Goal: Task Accomplishment & Management: Complete application form

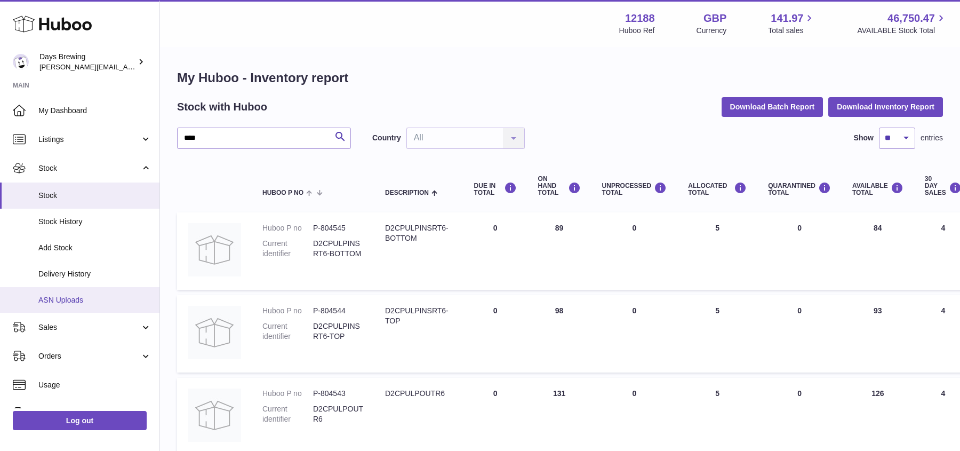
click at [87, 301] on span "ASN Uploads" at bounding box center [94, 300] width 113 height 10
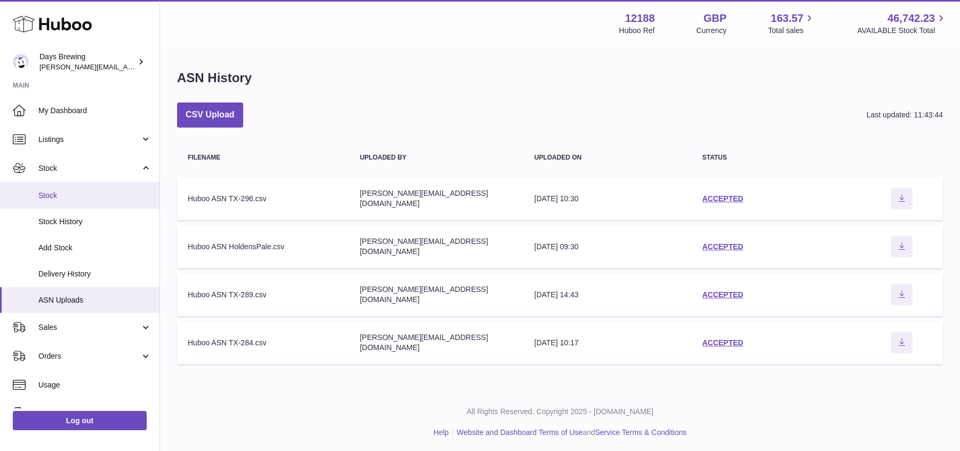
click at [66, 196] on span "Stock" at bounding box center [94, 195] width 113 height 10
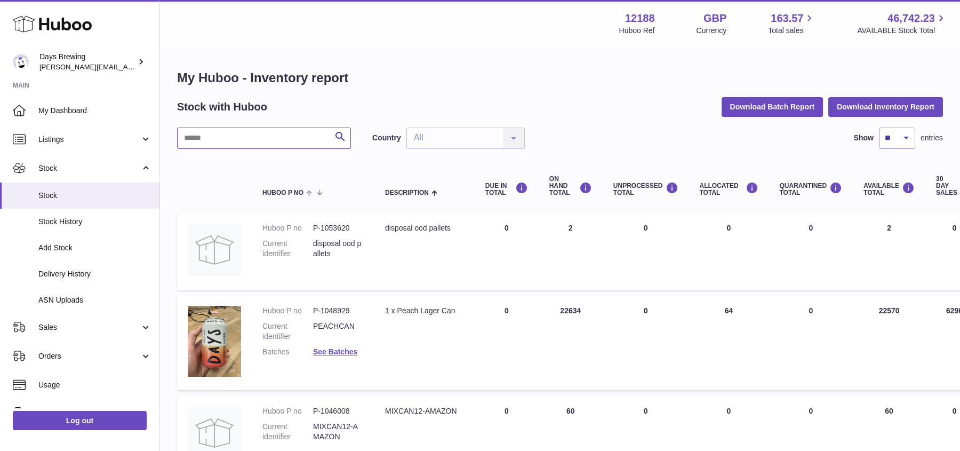
click at [242, 137] on input "text" at bounding box center [264, 137] width 174 height 21
click at [69, 141] on span "Listings" at bounding box center [89, 139] width 102 height 10
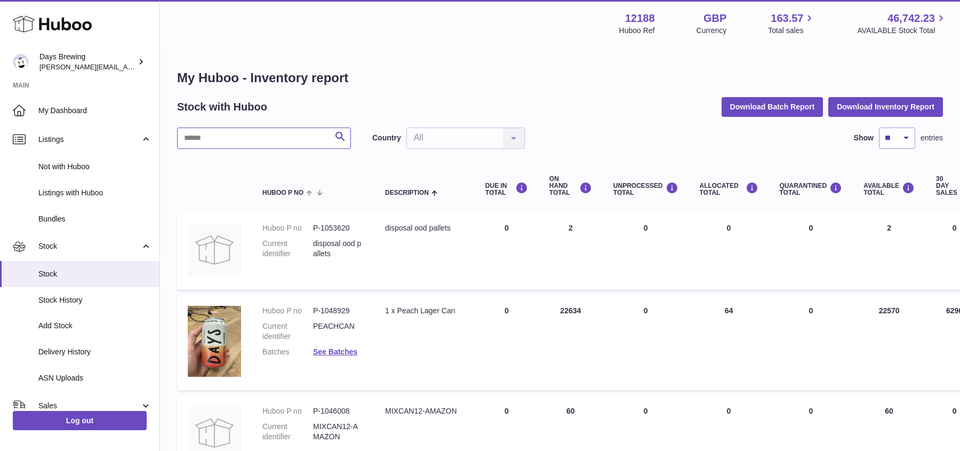
click at [232, 136] on input "text" at bounding box center [264, 137] width 174 height 21
type input "*****"
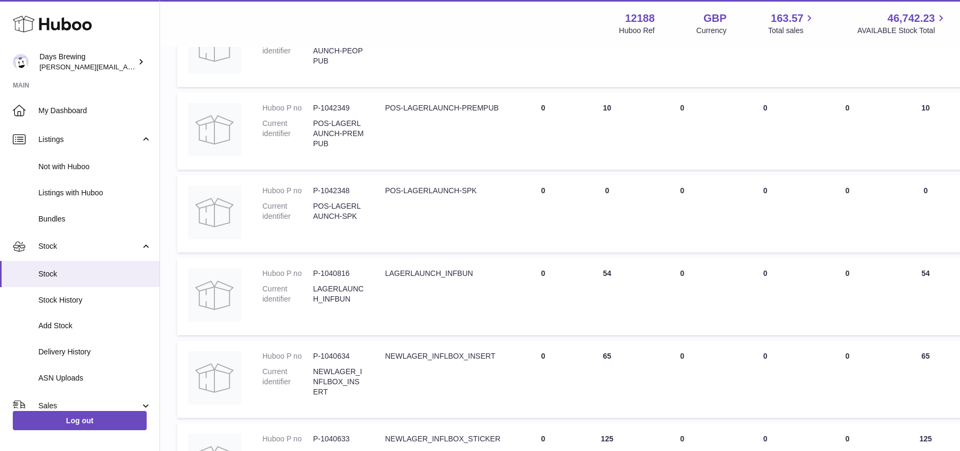
scroll to position [772, 0]
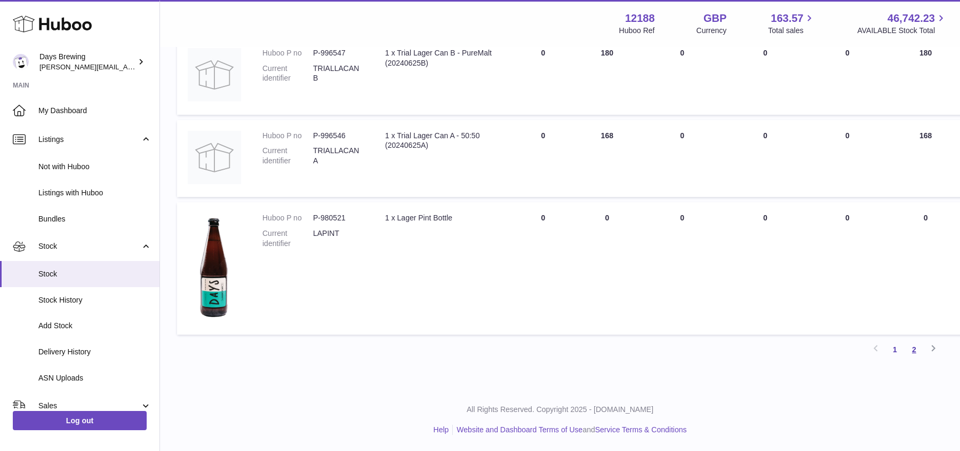
click at [915, 346] on link "2" at bounding box center [914, 349] width 19 height 19
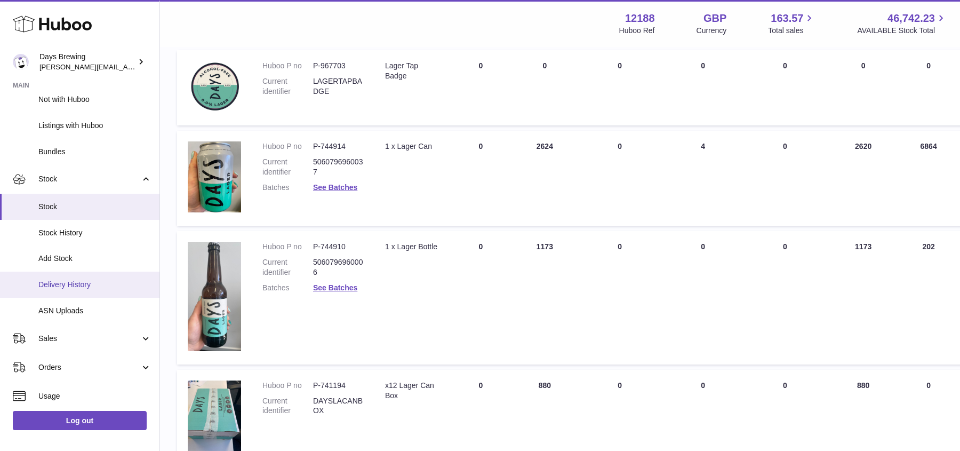
scroll to position [68, 0]
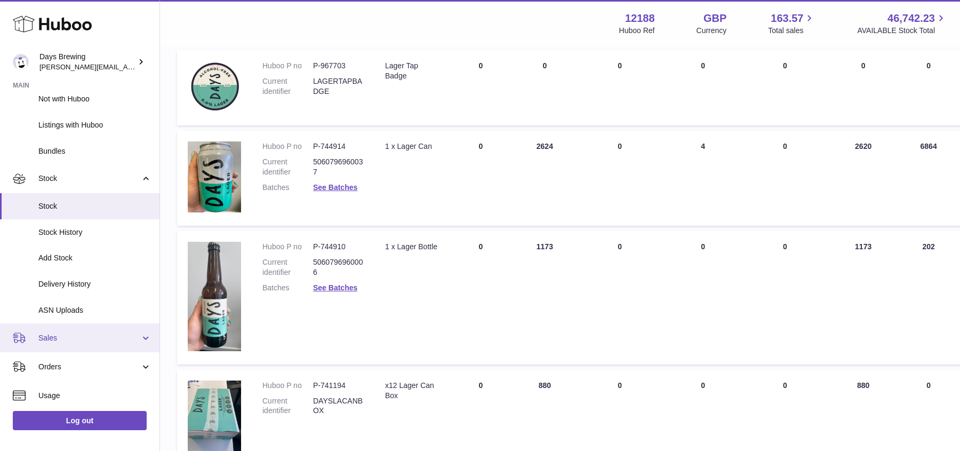
click at [61, 334] on span "Sales" at bounding box center [89, 338] width 102 height 10
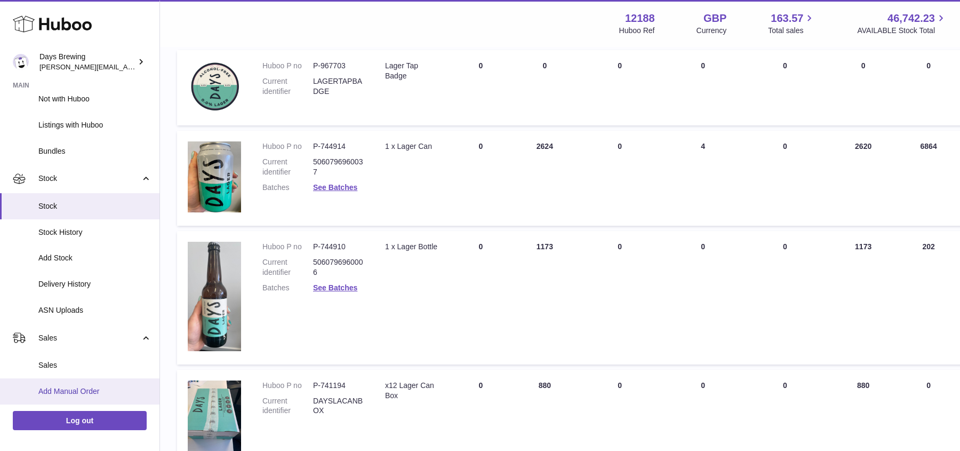
click at [58, 387] on span "Add Manual Order" at bounding box center [94, 391] width 113 height 10
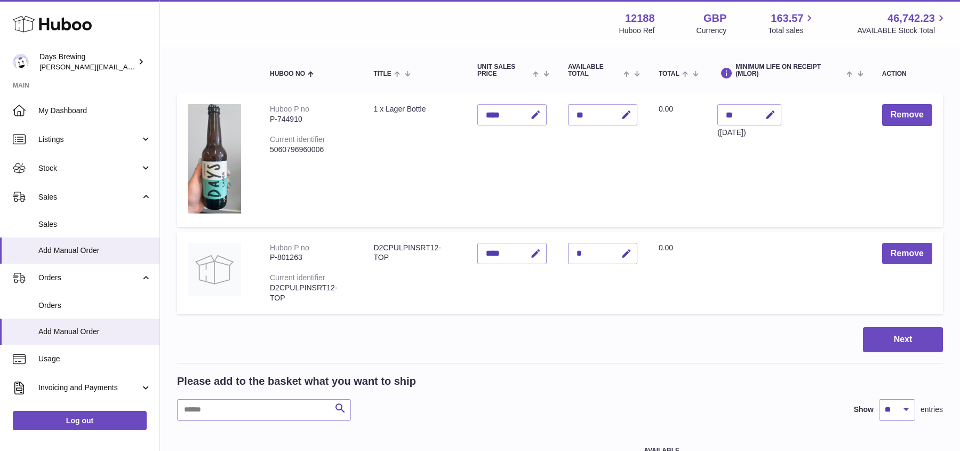
scroll to position [123, 0]
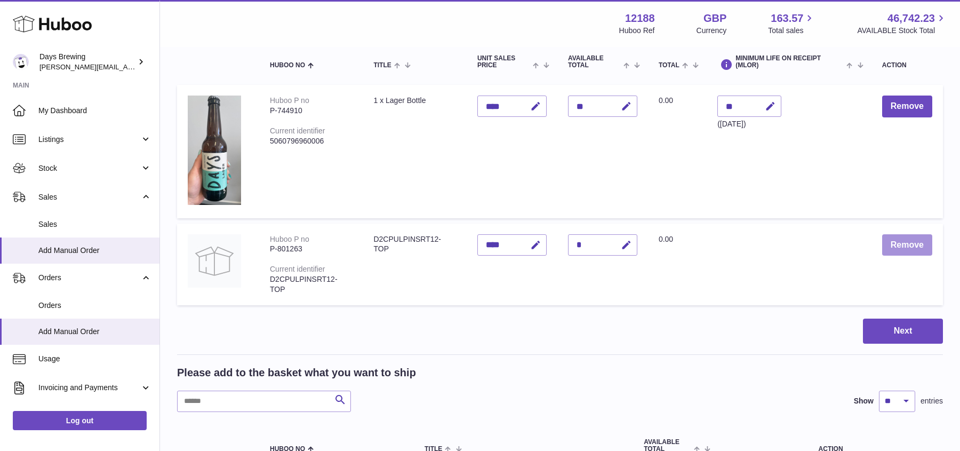
click at [908, 249] on button "Remove" at bounding box center [907, 245] width 50 height 22
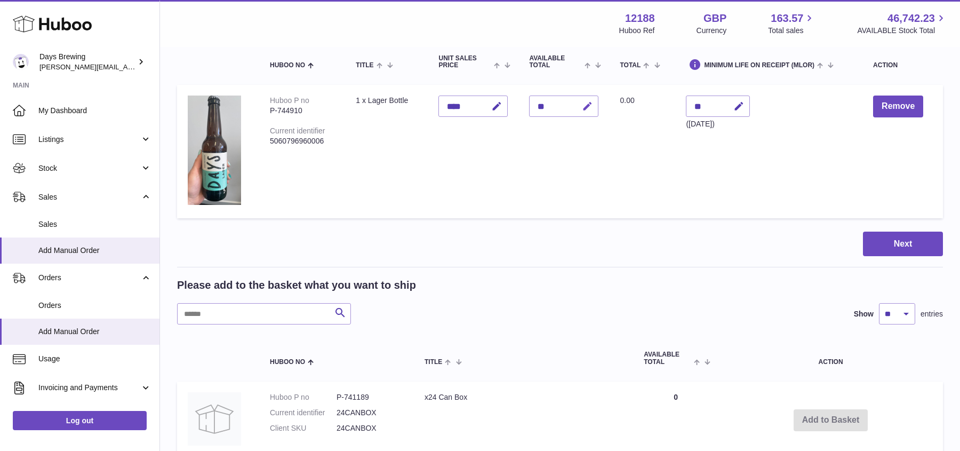
click at [588, 103] on icon "button" at bounding box center [587, 106] width 11 height 11
type input "*"
type input "**"
click at [585, 102] on icon "submit" at bounding box center [588, 106] width 10 height 10
click at [271, 312] on input "text" at bounding box center [264, 313] width 174 height 21
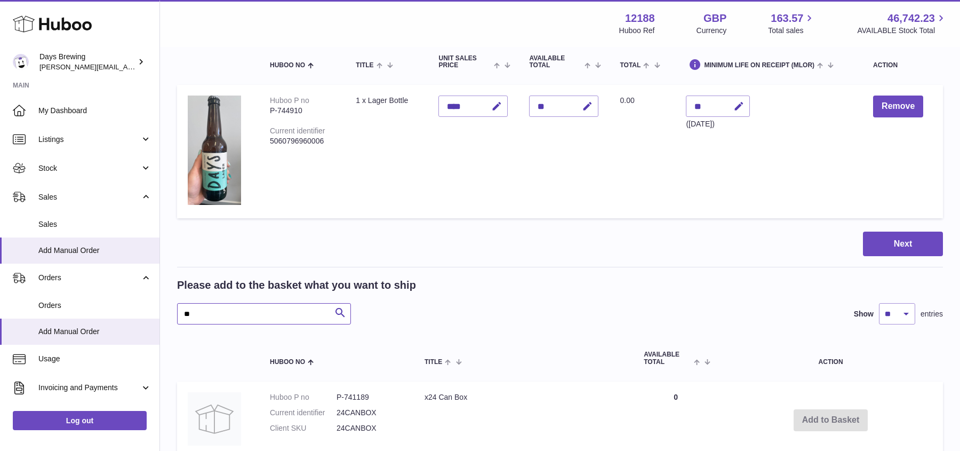
type input "**"
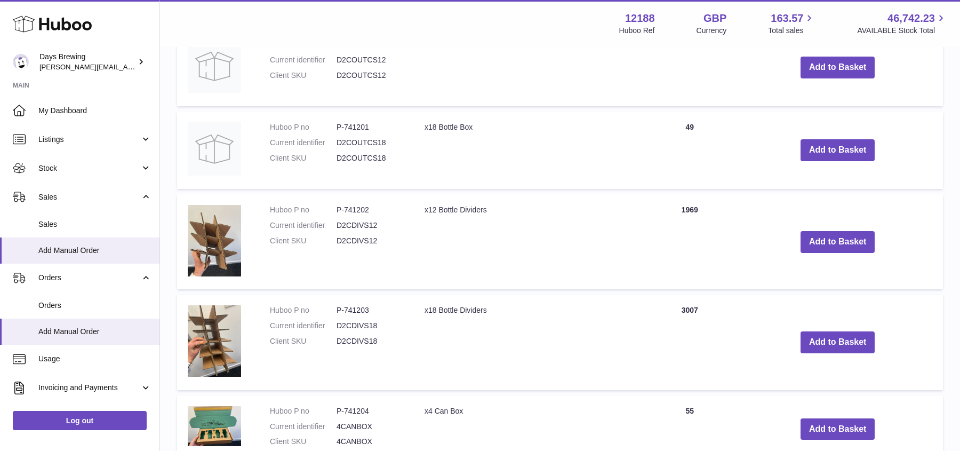
scroll to position [779, 0]
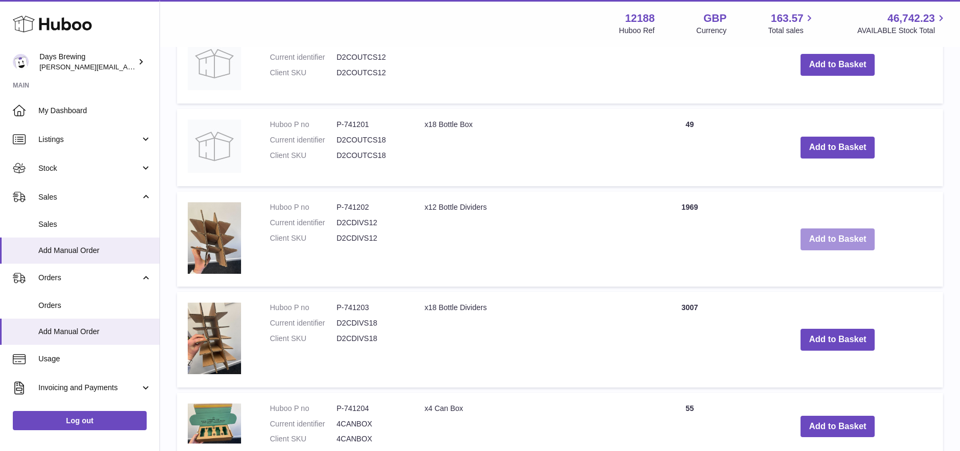
click at [851, 242] on button "Add to Basket" at bounding box center [838, 239] width 75 height 22
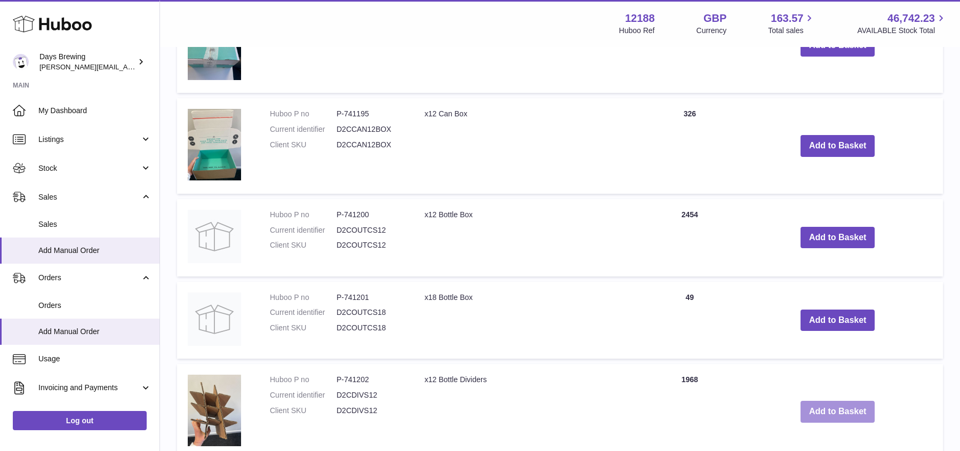
scroll to position [707, 0]
click at [836, 246] on button "Add to Basket" at bounding box center [838, 238] width 75 height 22
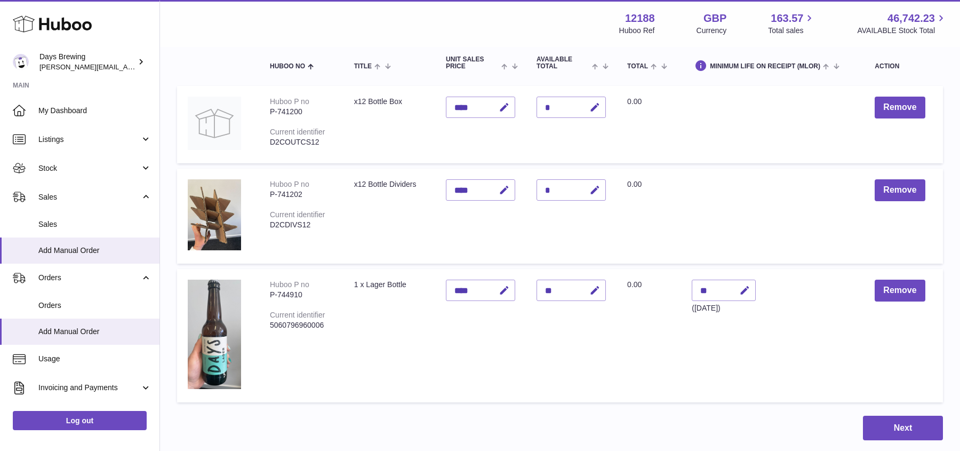
scroll to position [116, 0]
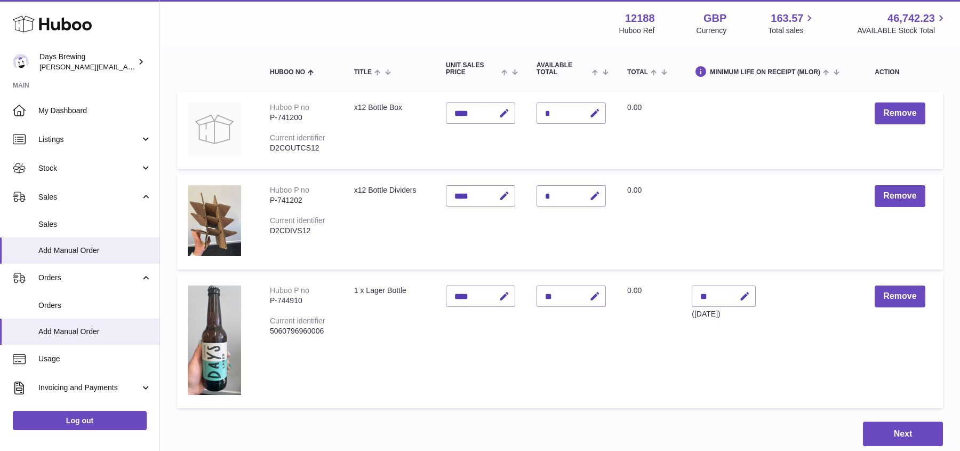
click at [747, 206] on td at bounding box center [772, 221] width 183 height 95
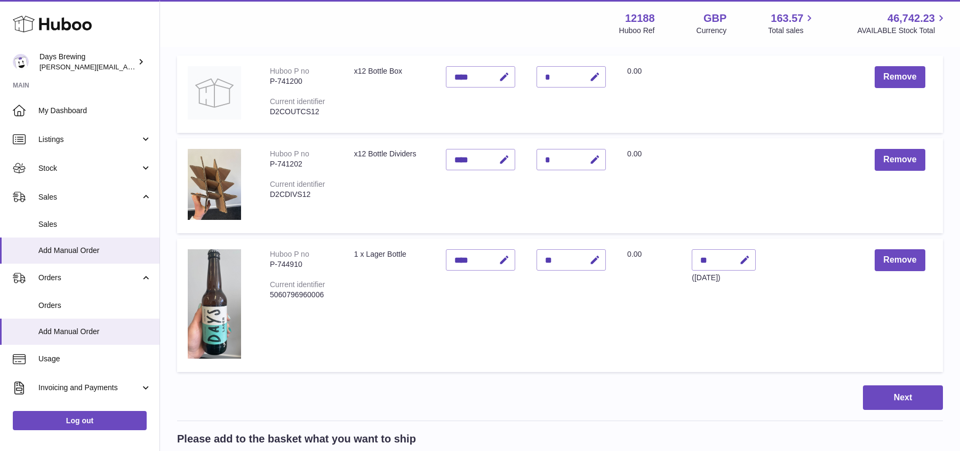
scroll to position [178, 0]
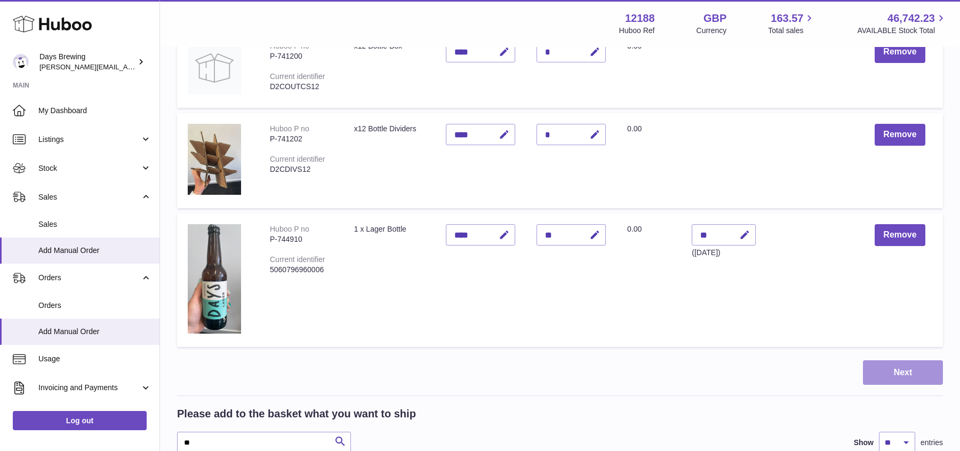
click at [914, 371] on button "Next" at bounding box center [903, 372] width 80 height 25
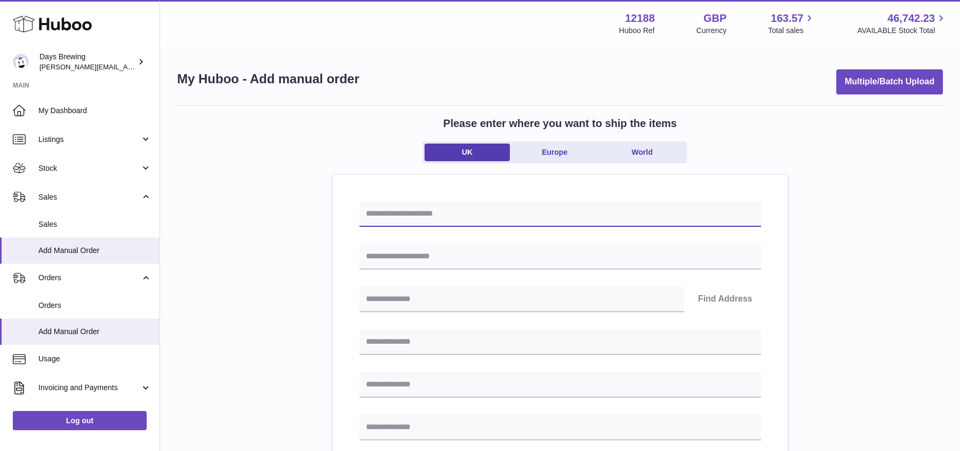
click at [551, 219] on input "text" at bounding box center [561, 214] width 402 height 26
type input "**********"
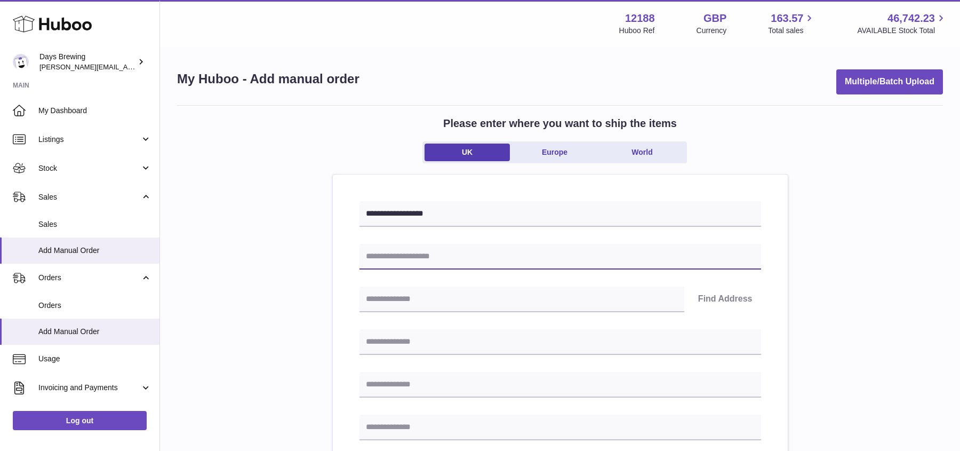
click at [495, 254] on input "text" at bounding box center [561, 257] width 402 height 26
type input "**********"
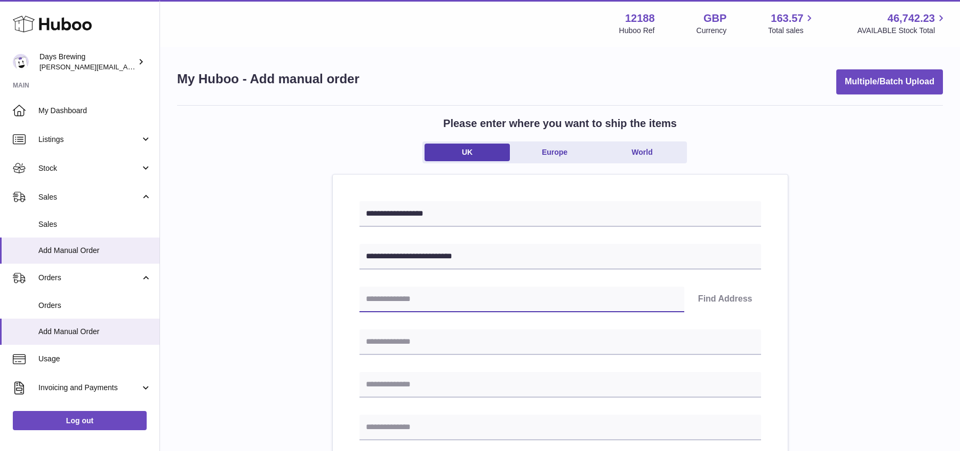
click at [495, 302] on input "text" at bounding box center [522, 299] width 325 height 26
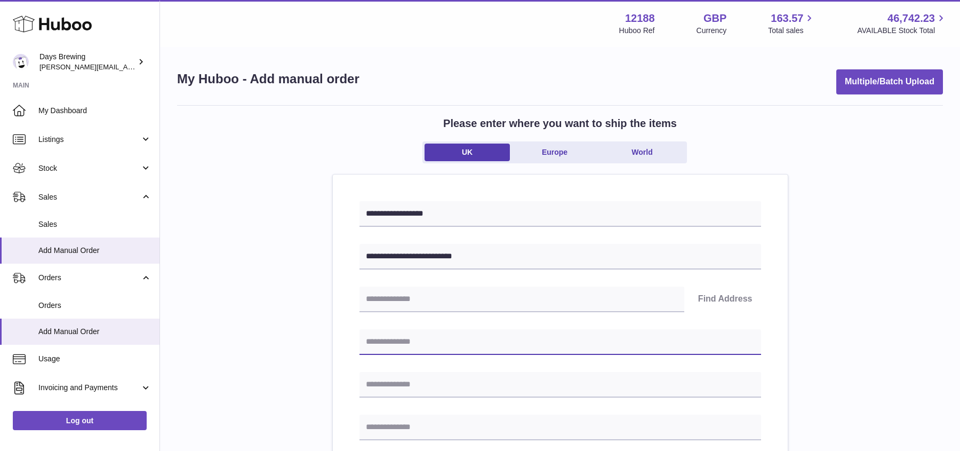
click at [384, 345] on input "text" at bounding box center [561, 342] width 402 height 26
type input "**********"
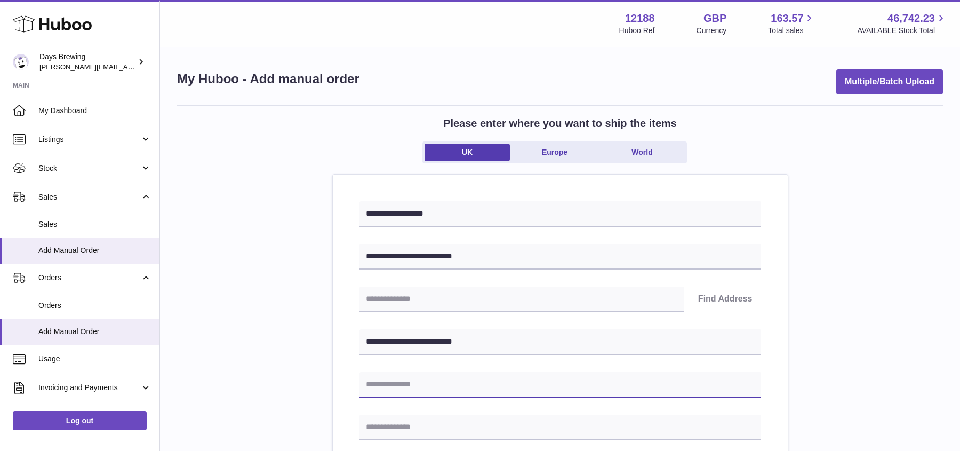
click at [434, 390] on input "text" at bounding box center [561, 385] width 402 height 26
type input "**********"
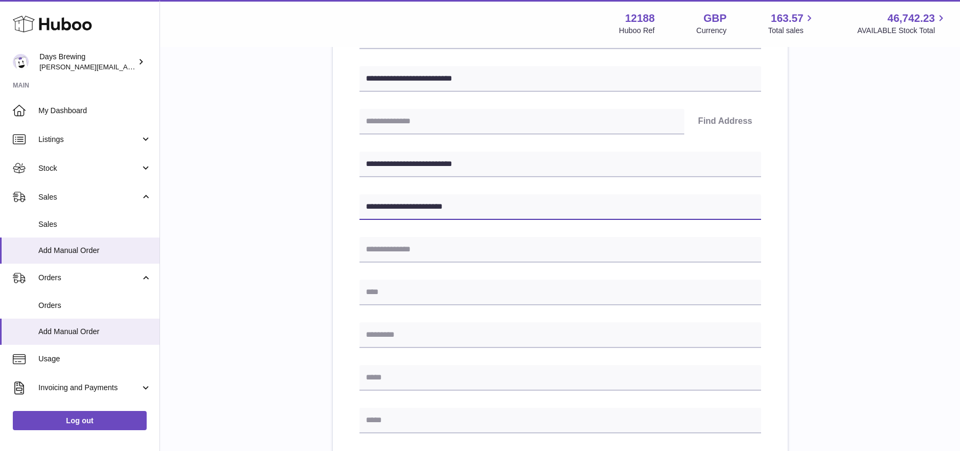
scroll to position [179, 0]
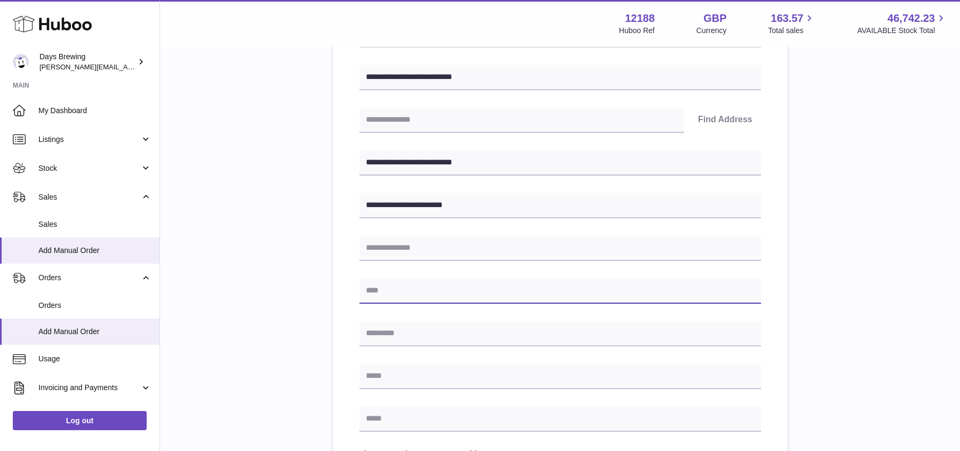
click at [405, 294] on input "text" at bounding box center [561, 291] width 402 height 26
type input "******"
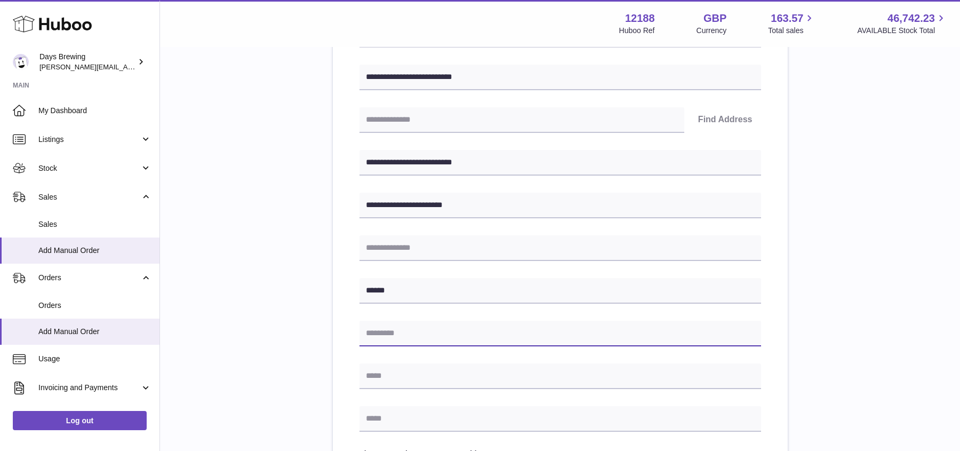
click at [392, 329] on input "text" at bounding box center [561, 334] width 402 height 26
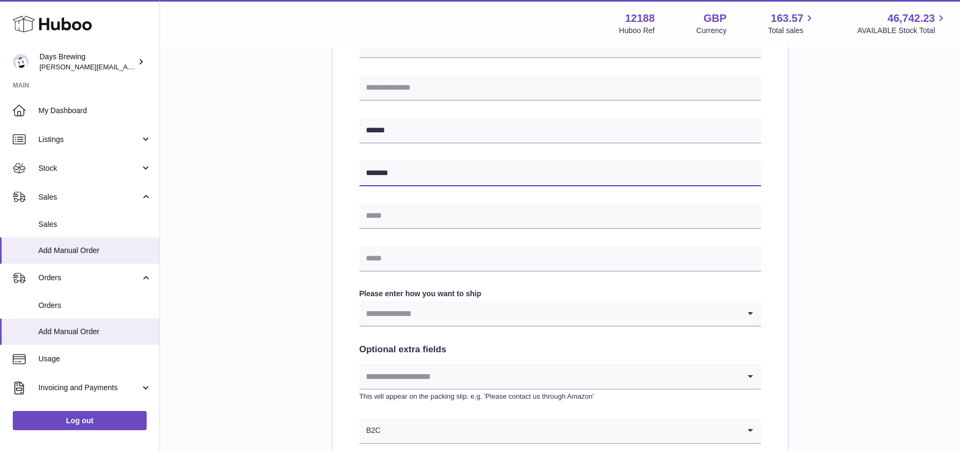
type input "*******"
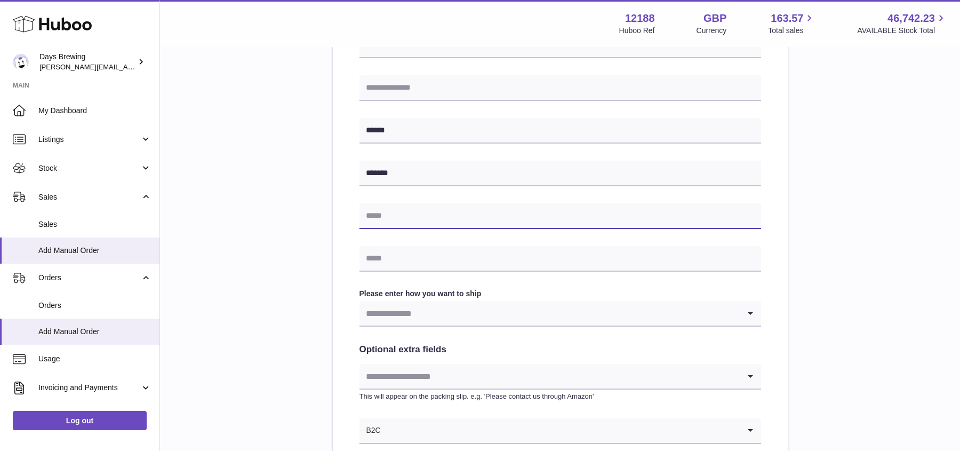
click at [440, 217] on input "text" at bounding box center [561, 216] width 402 height 26
click at [424, 217] on input "text" at bounding box center [561, 216] width 402 height 26
type input "**********"
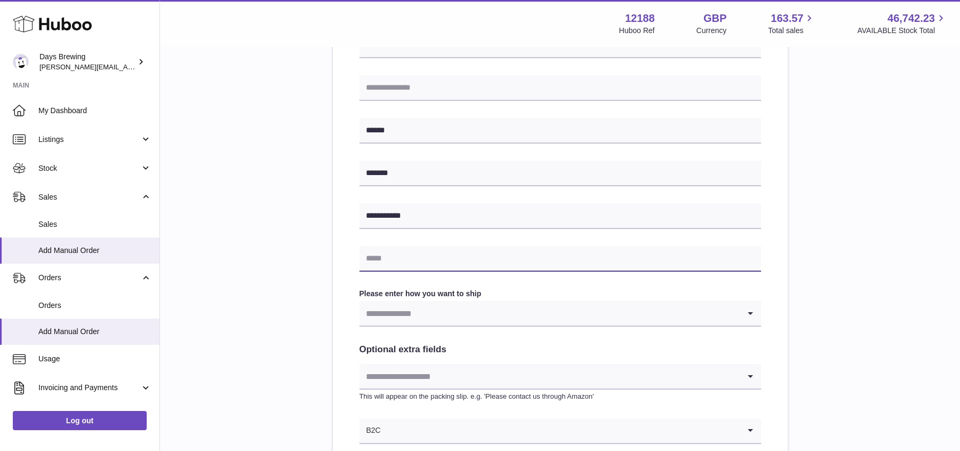
drag, startPoint x: 380, startPoint y: 258, endPoint x: 395, endPoint y: 262, distance: 16.2
click at [380, 258] on input "text" at bounding box center [561, 259] width 402 height 26
click at [395, 262] on input "text" at bounding box center [561, 259] width 402 height 26
type input "**********"
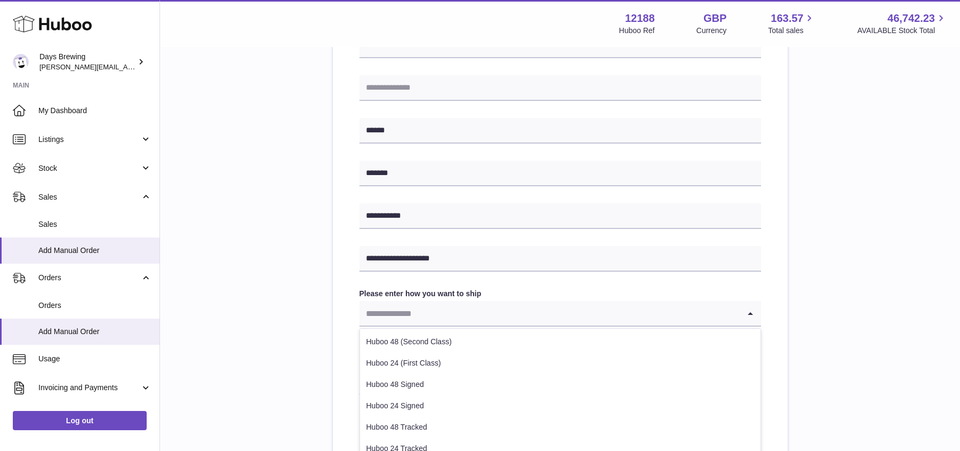
click at [435, 316] on input "Search for option" at bounding box center [550, 313] width 380 height 25
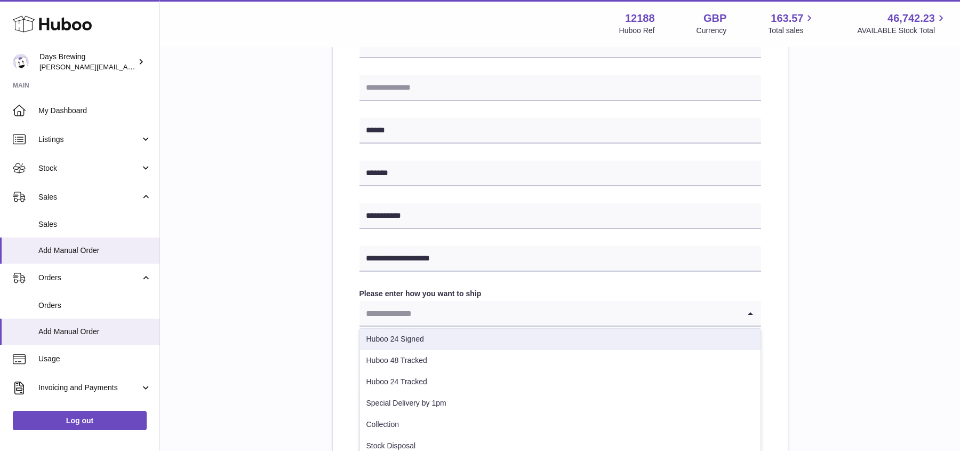
scroll to position [75, 0]
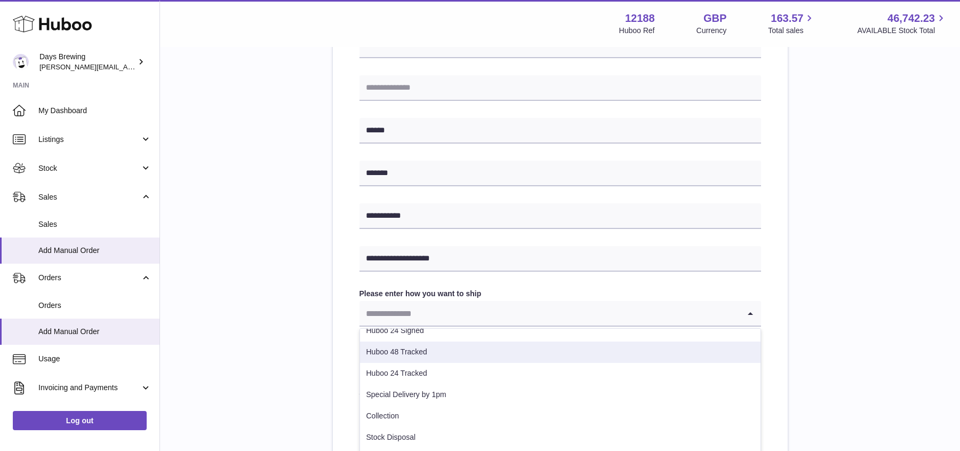
click at [432, 345] on li "Huboo 48 Tracked" at bounding box center [560, 351] width 401 height 21
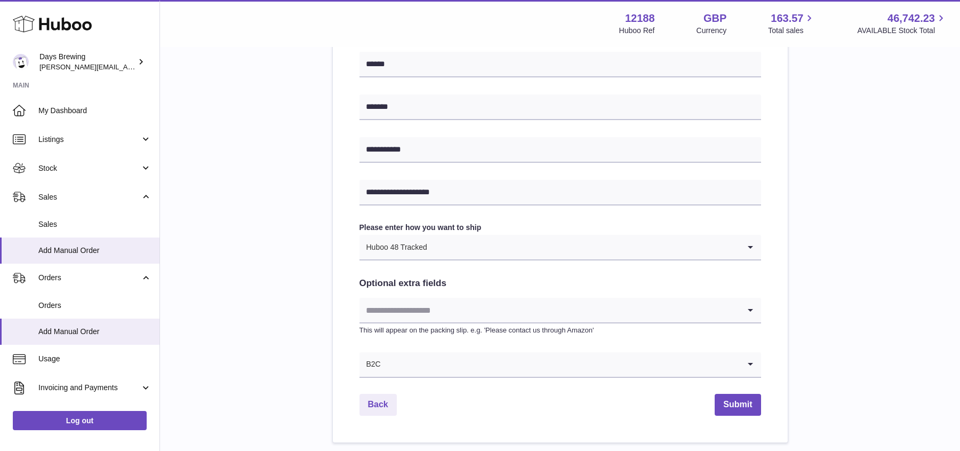
scroll to position [406, 0]
click at [295, 247] on div "**********" at bounding box center [560, 70] width 766 height 743
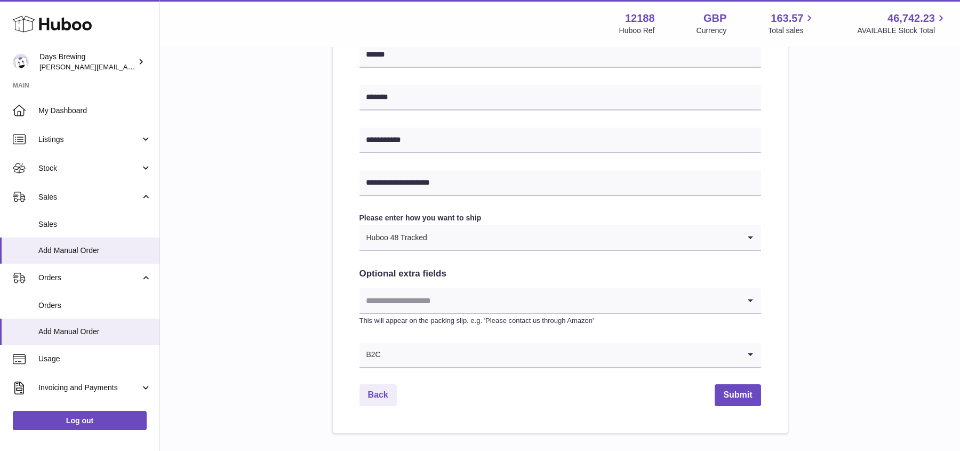
scroll to position [428, 0]
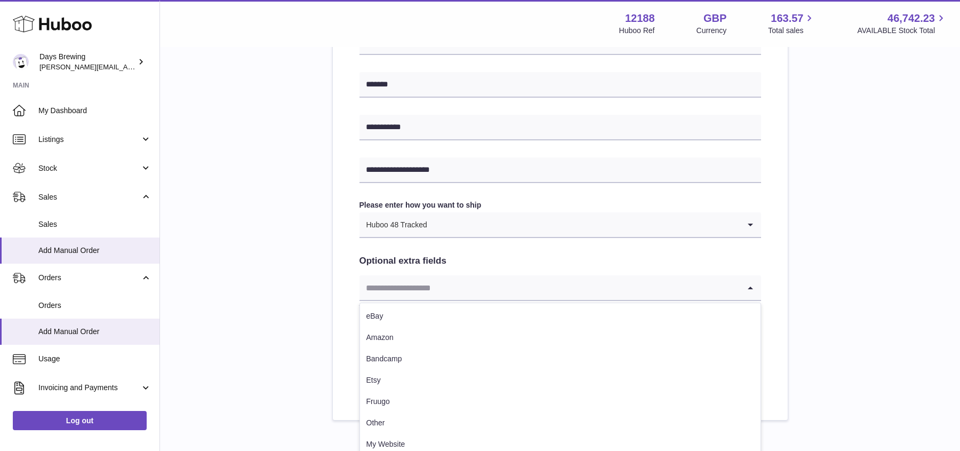
click at [652, 285] on input "Search for option" at bounding box center [550, 287] width 380 height 25
click at [826, 289] on div "**********" at bounding box center [560, 48] width 766 height 743
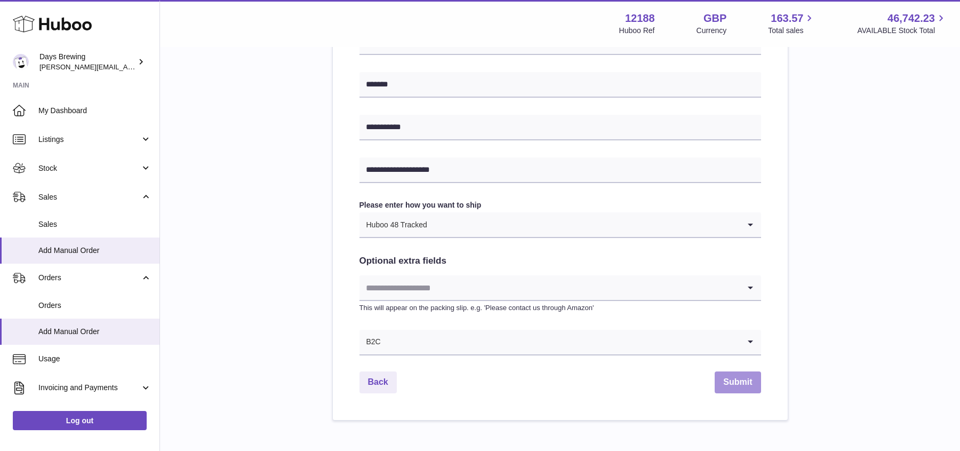
click at [729, 381] on button "Submit" at bounding box center [738, 382] width 46 height 22
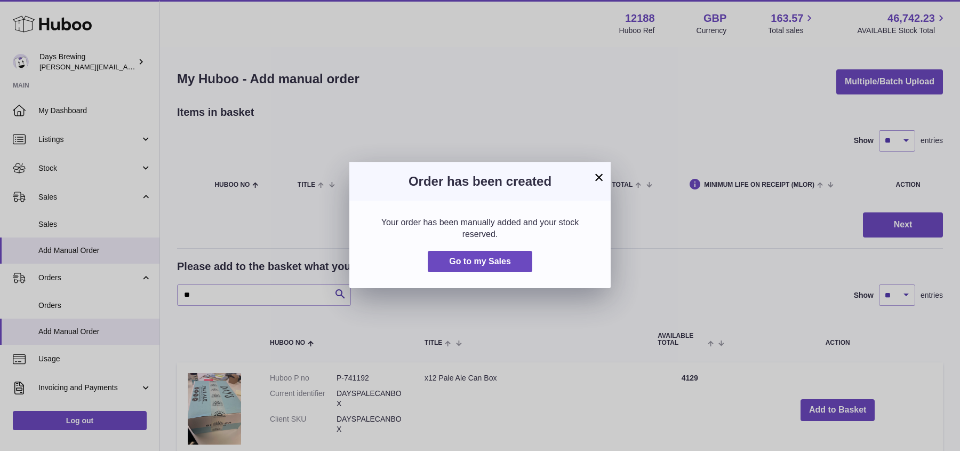
click at [598, 175] on button "×" at bounding box center [599, 177] width 13 height 13
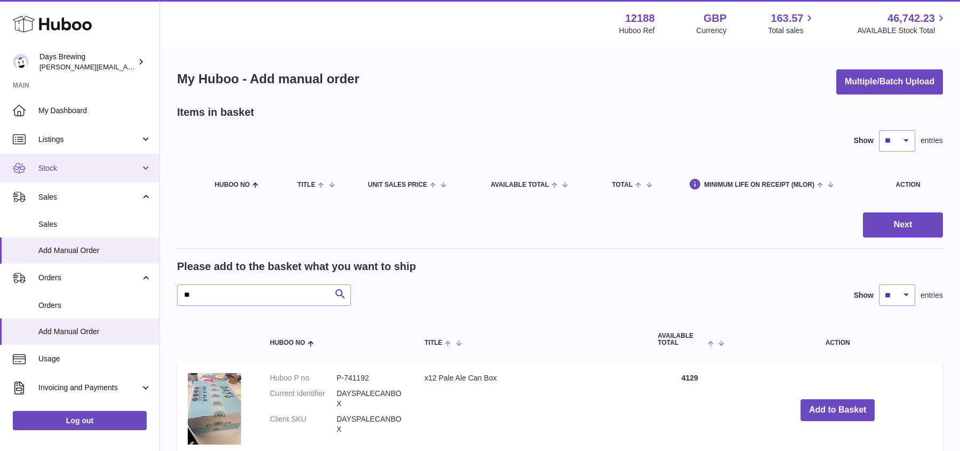
click at [113, 170] on span "Stock" at bounding box center [89, 168] width 102 height 10
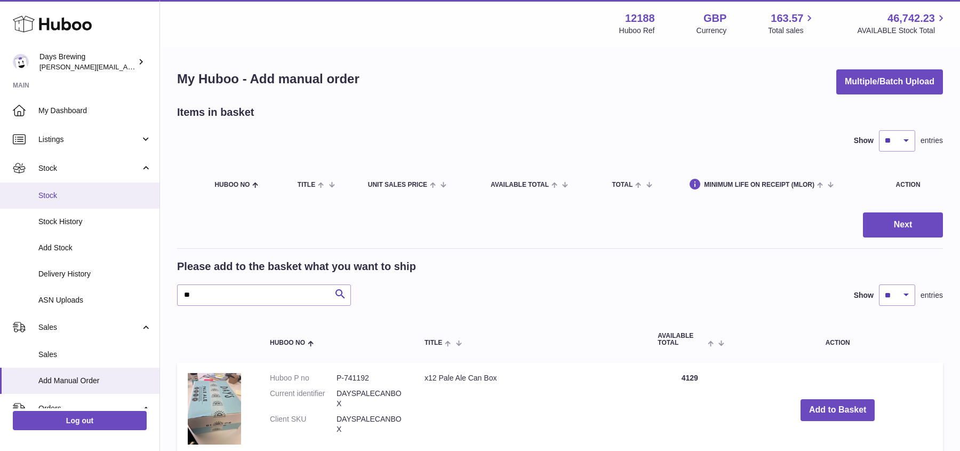
click at [39, 203] on link "Stock" at bounding box center [79, 195] width 159 height 26
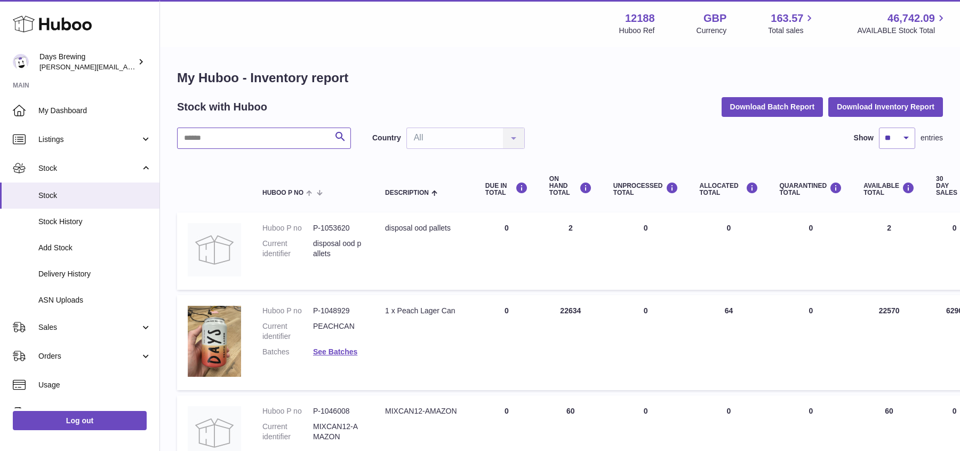
click at [252, 145] on input "text" at bounding box center [264, 137] width 174 height 21
click at [362, 106] on div "Stock with Huboo Download Batch Report Download Inventory Report" at bounding box center [560, 106] width 766 height 19
click at [275, 134] on input "text" at bounding box center [264, 137] width 174 height 21
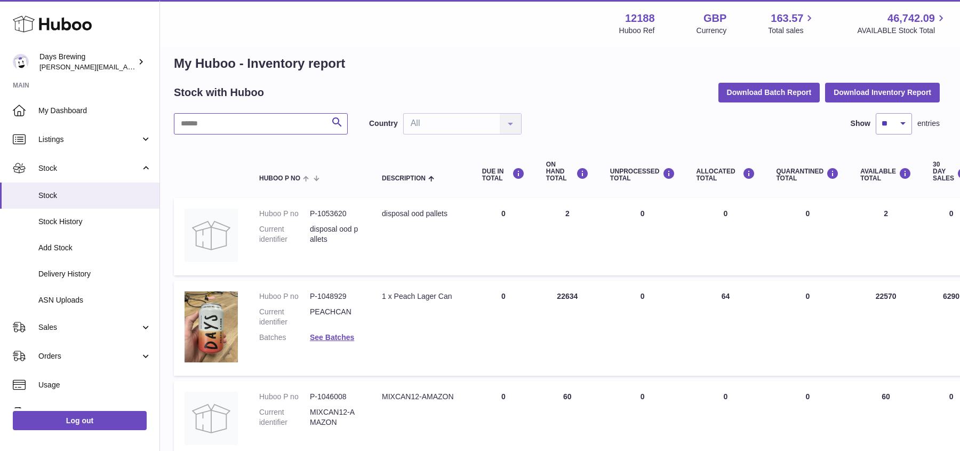
scroll to position [14, 0]
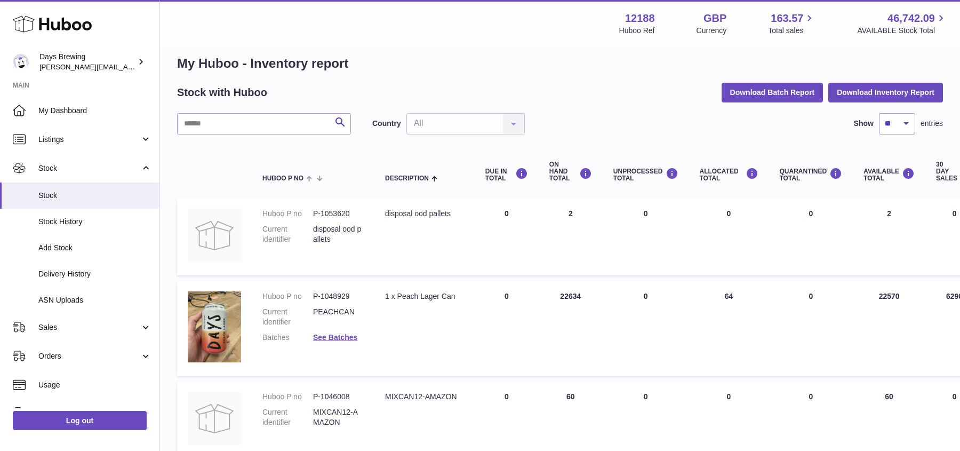
click at [618, 65] on h1 "My Huboo - Inventory report" at bounding box center [560, 63] width 766 height 17
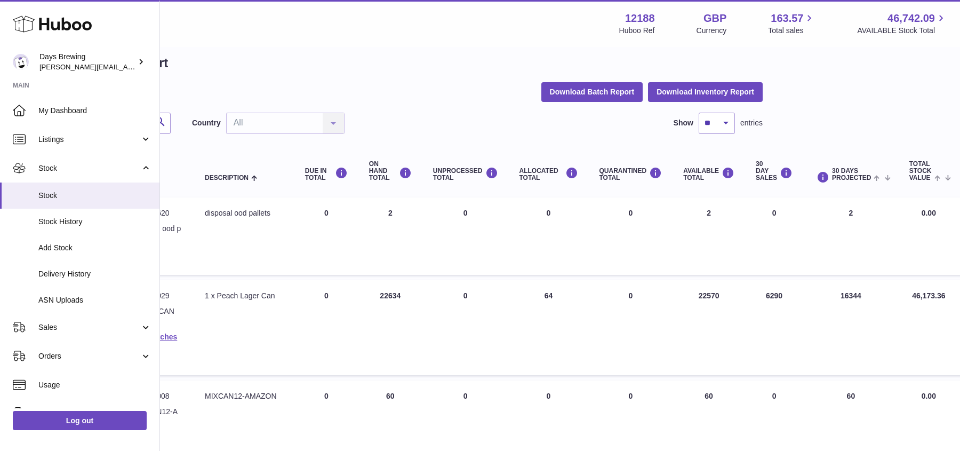
scroll to position [15, 189]
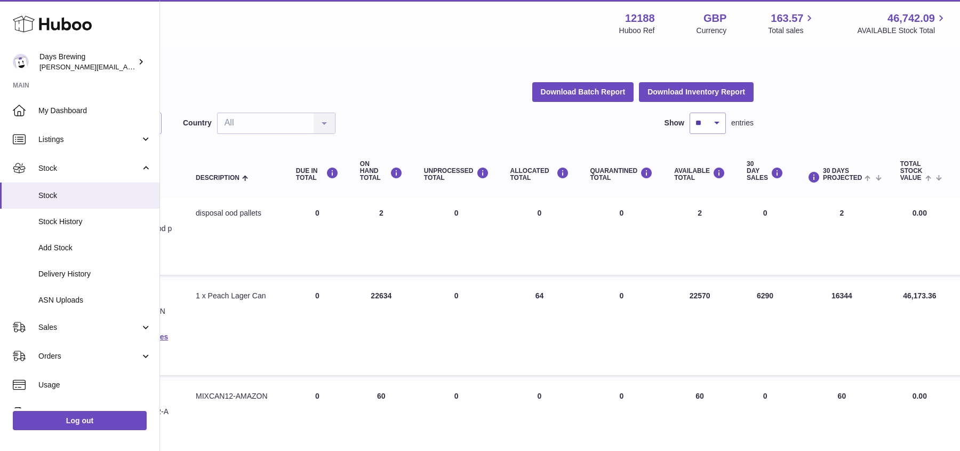
drag, startPoint x: 854, startPoint y: 300, endPoint x: 686, endPoint y: 292, distance: 168.2
click at [686, 292] on tr "Huboo P no P-1048929 Current identifier PEACHCAN Batches See Batches Descriptio…" at bounding box center [492, 327] width 1008 height 95
click at [700, 293] on td "AVAILABLE Total 22570" at bounding box center [700, 327] width 73 height 95
drag, startPoint x: 714, startPoint y: 292, endPoint x: 676, endPoint y: 290, distance: 37.9
click at [676, 290] on td "AVAILABLE Total 22570" at bounding box center [700, 327] width 73 height 95
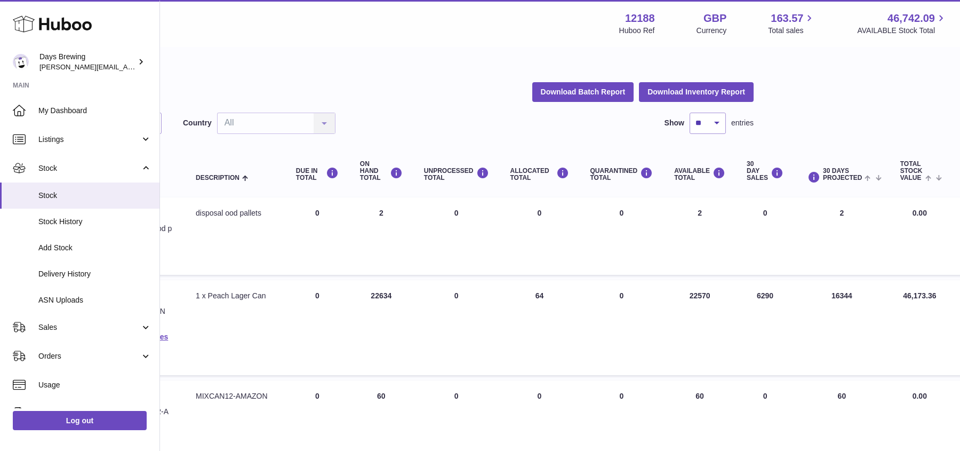
scroll to position [15, 0]
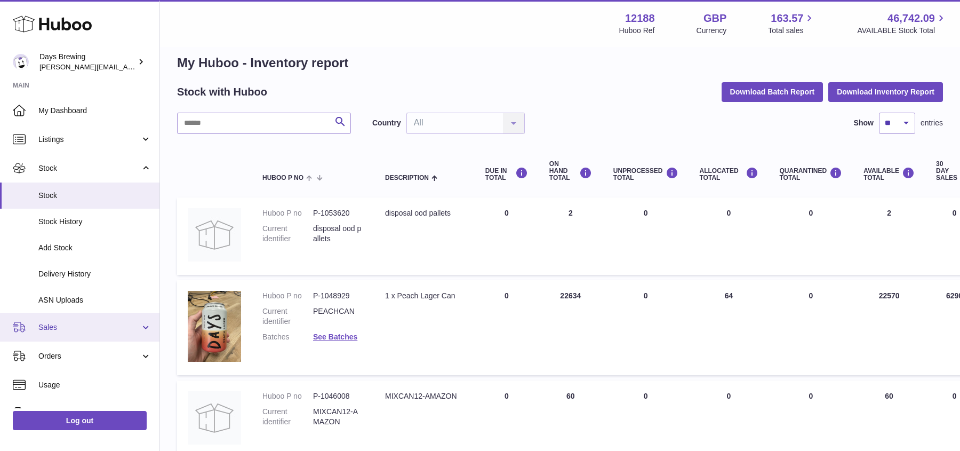
click at [58, 328] on span "Sales" at bounding box center [89, 327] width 102 height 10
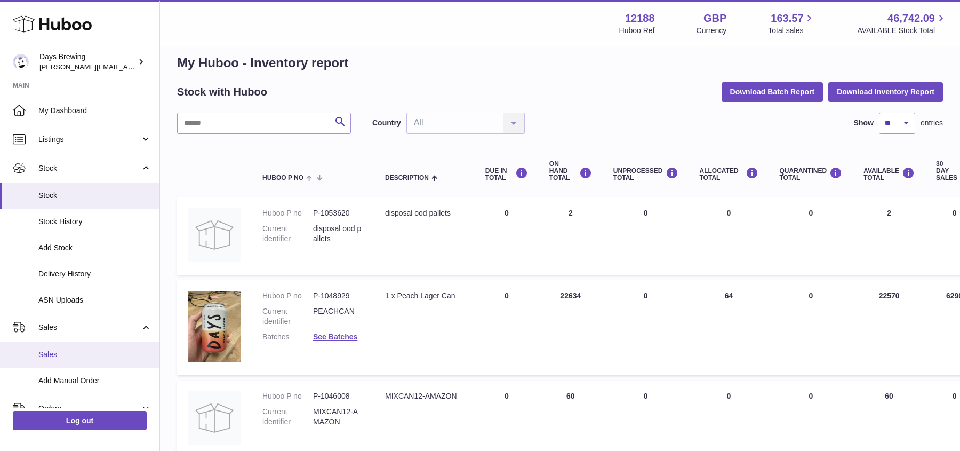
click at [60, 353] on span "Sales" at bounding box center [94, 354] width 113 height 10
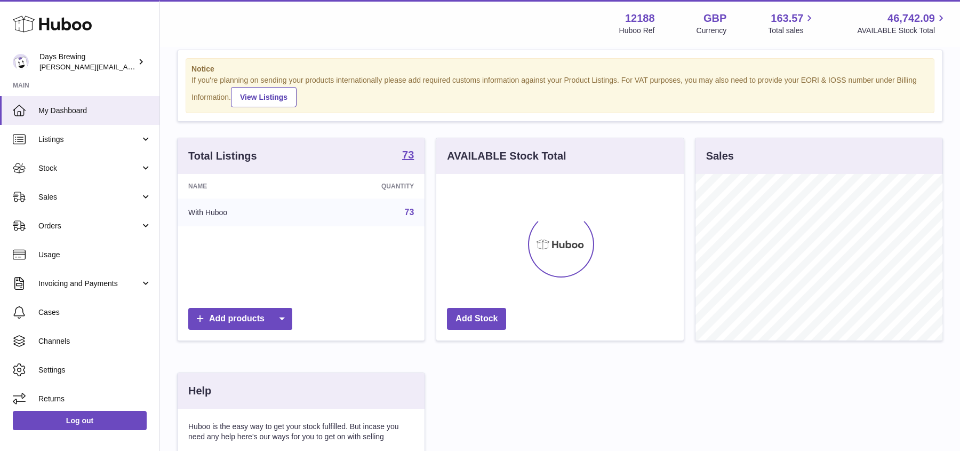
scroll to position [26, 0]
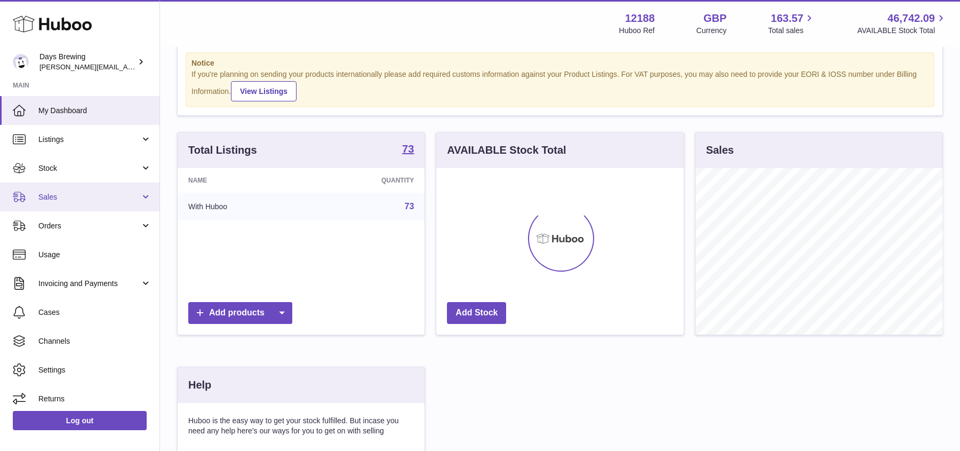
click at [77, 189] on link "Sales" at bounding box center [79, 196] width 159 height 29
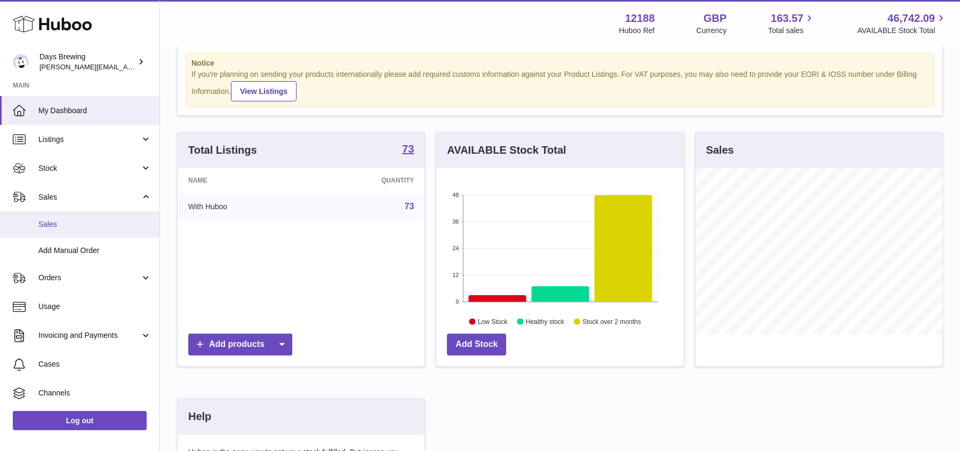
click at [60, 231] on link "Sales" at bounding box center [79, 224] width 159 height 26
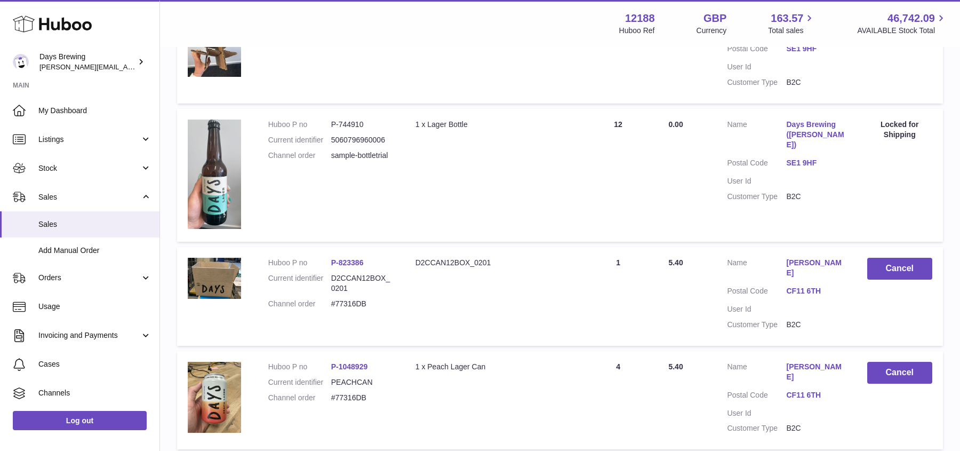
scroll to position [211, 0]
